Goal: Transaction & Acquisition: Book appointment/travel/reservation

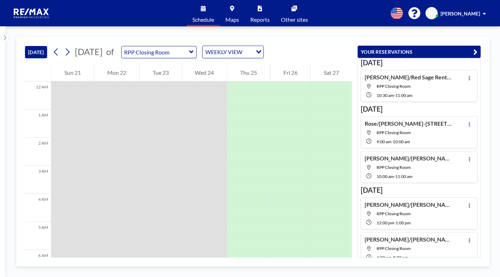
scroll to position [394, 0]
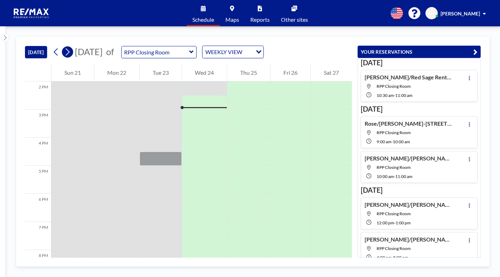
click at [68, 52] on icon at bounding box center [67, 52] width 7 height 11
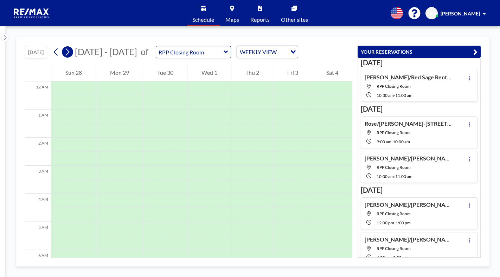
scroll to position [211, 0]
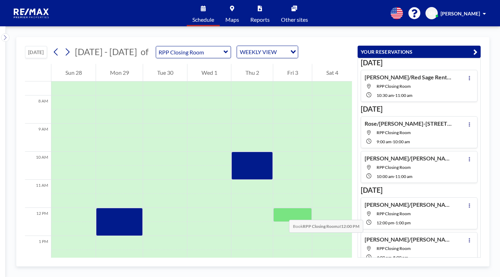
click at [283, 212] on div at bounding box center [292, 215] width 39 height 14
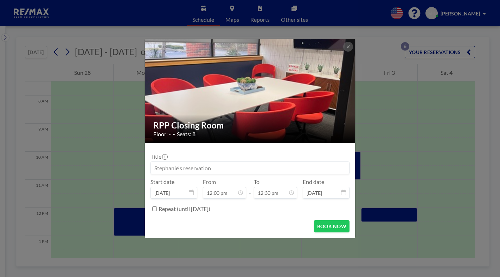
click at [283, 212] on div "Repeat (until [DATE])" at bounding box center [254, 209] width 191 height 12
click at [198, 170] on input at bounding box center [250, 168] width 198 height 12
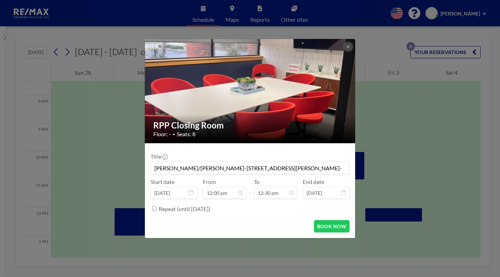
click at [276, 168] on input "[PERSON_NAME]/[PERSON_NAME]-[STREET_ADDRESS][PERSON_NAME]-" at bounding box center [250, 168] width 198 height 12
click at [251, 170] on input "[PERSON_NAME]/[PERSON_NAME]-[STREET_ADDRESS][PERSON_NAME]-ZackPitts" at bounding box center [250, 168] width 198 height 12
click at [275, 170] on input "[PERSON_NAME]/[PERSON_NAME]-[STREET_ADDRESS][PERSON_NAME][PERSON_NAME]" at bounding box center [250, 168] width 198 height 12
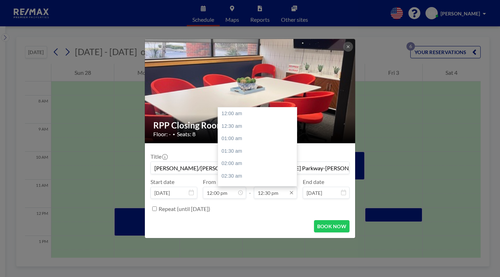
click at [279, 193] on input "12:30 pm" at bounding box center [275, 193] width 43 height 12
click at [245, 124] on div "01:00 pm" at bounding box center [259, 126] width 82 height 13
type input "[PERSON_NAME]/[PERSON_NAME]-937 [PERSON_NAME] Parkway-[PERSON_NAME] buyer Only"
type input "01:00 pm"
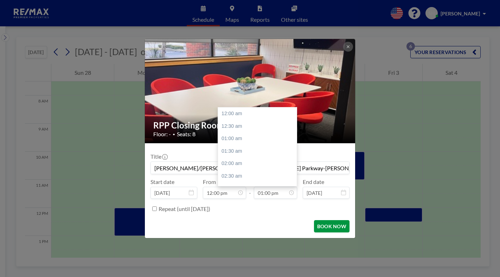
scroll to position [325, 0]
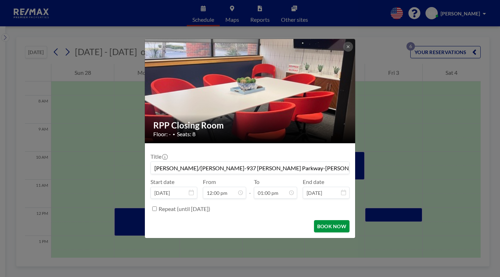
click at [316, 225] on button "BOOK NOW" at bounding box center [332, 227] width 36 height 12
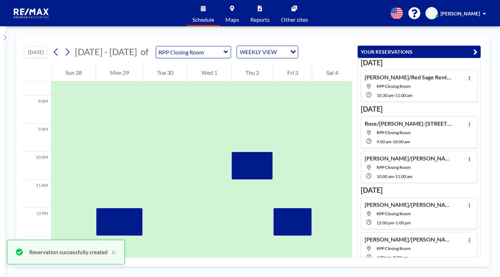
scroll to position [102, 0]
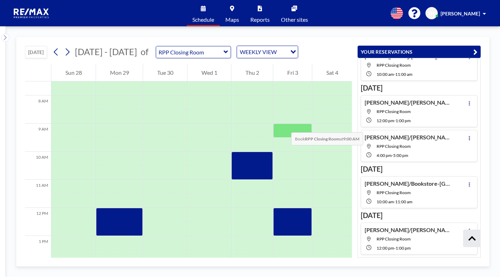
click at [284, 126] on div at bounding box center [292, 131] width 39 height 14
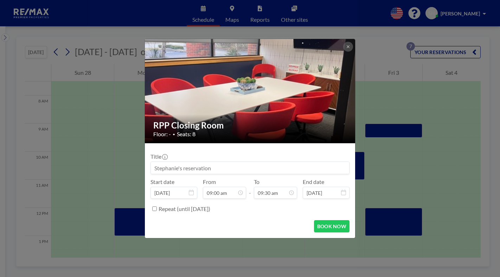
click at [181, 169] on input at bounding box center [250, 168] width 198 height 12
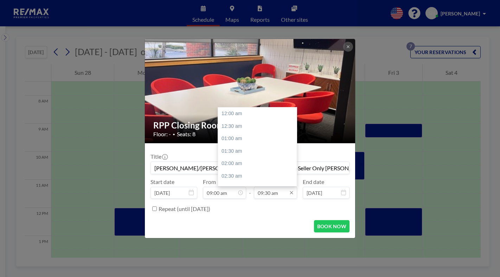
scroll to position [238, 0]
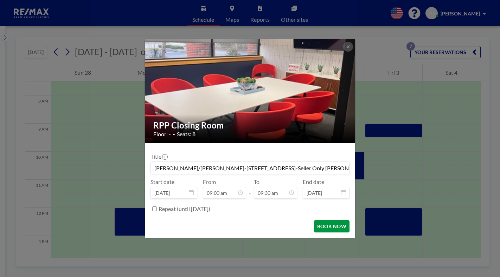
click at [335, 222] on button "BOOK NOW" at bounding box center [332, 227] width 36 height 12
type input "[PERSON_NAME]/[PERSON_NAME]-[STREET_ADDRESS]-Seller Only [PERSON_NAME]"
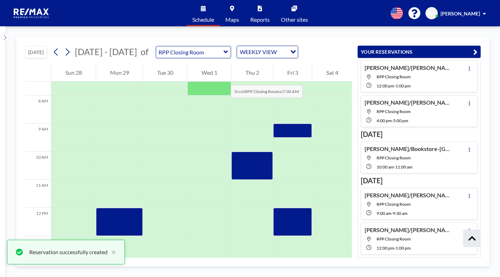
scroll to position [0, 0]
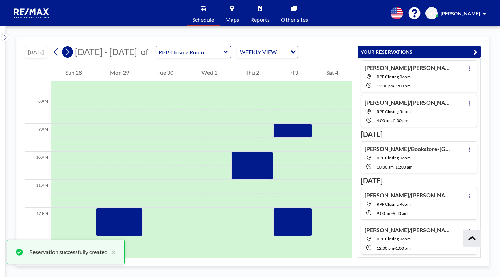
click at [69, 52] on icon at bounding box center [67, 52] width 7 height 11
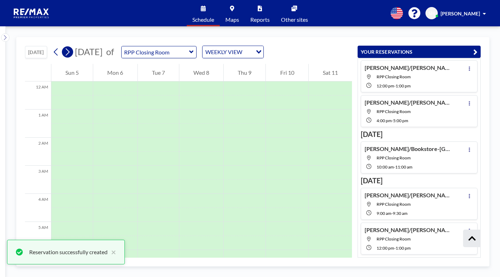
scroll to position [211, 0]
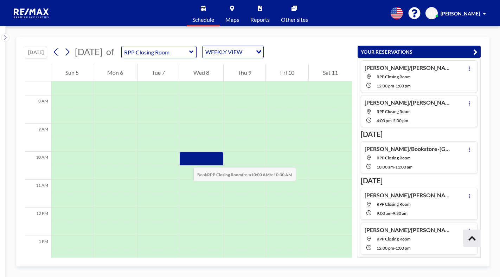
click at [186, 160] on div at bounding box center [201, 159] width 44 height 14
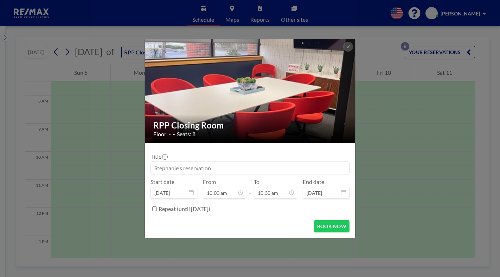
click at [186, 160] on div "Title" at bounding box center [250, 163] width 199 height 21
click at [241, 185] on div "Title Start date [DATE] From 10:00 am - To 10:30 am End date [DATE] Repeat (unt…" at bounding box center [250, 182] width 199 height 66
click at [239, 168] on input at bounding box center [250, 168] width 198 height 12
drag, startPoint x: 191, startPoint y: 168, endPoint x: 147, endPoint y: 172, distance: 44.5
click at [152, 170] on input at bounding box center [250, 168] width 198 height 12
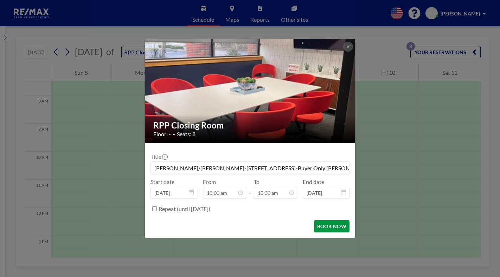
scroll to position [0, 0]
click at [332, 226] on button "BOOK NOW" at bounding box center [332, 227] width 36 height 12
type input "[PERSON_NAME]/[PERSON_NAME]-[STREET_ADDRESS]-Buyer Only [PERSON_NAME]"
